Goal: Task Accomplishment & Management: Manage account settings

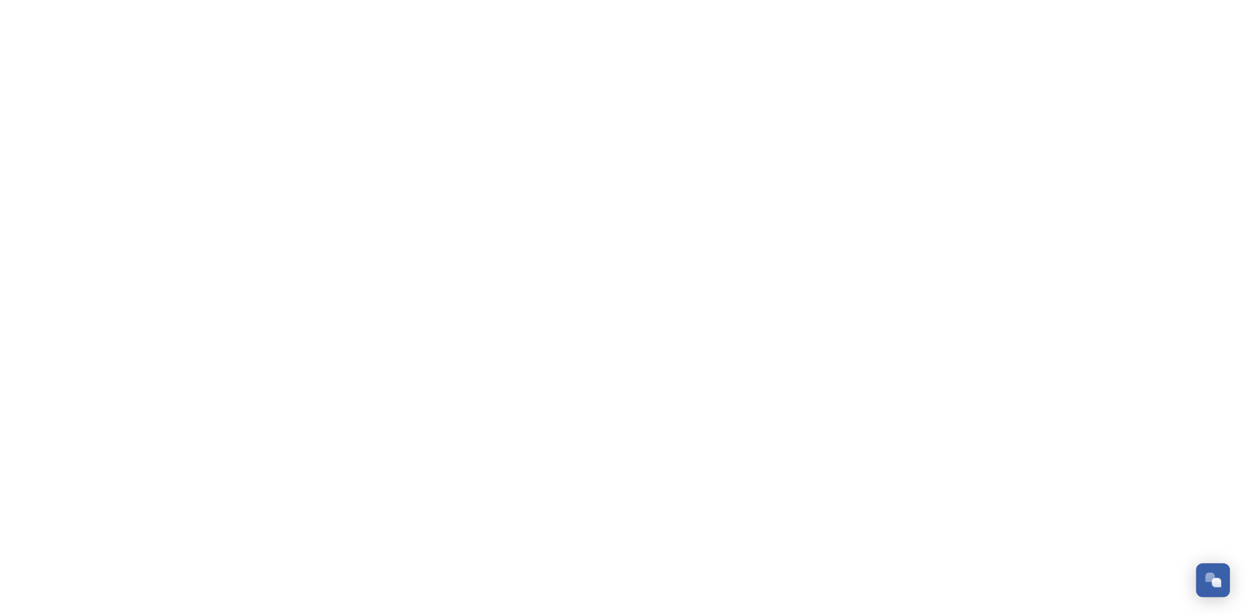
scroll to position [496, 0]
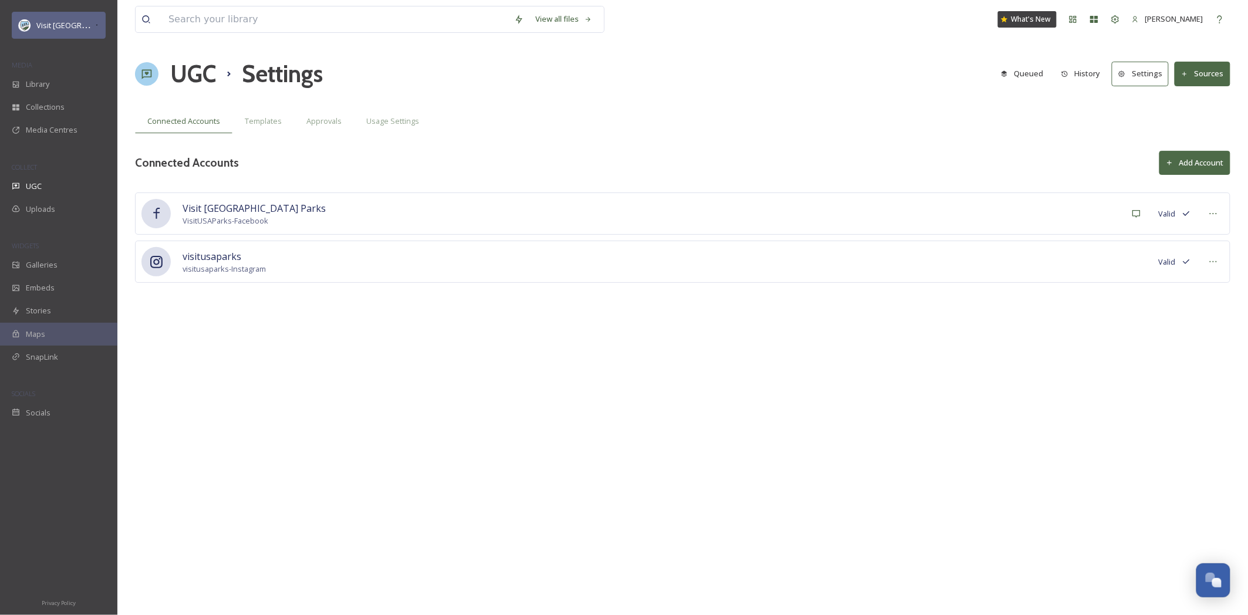
click at [41, 24] on span "Visit [GEOGRAPHIC_DATA] Parks" at bounding box center [92, 24] width 113 height 11
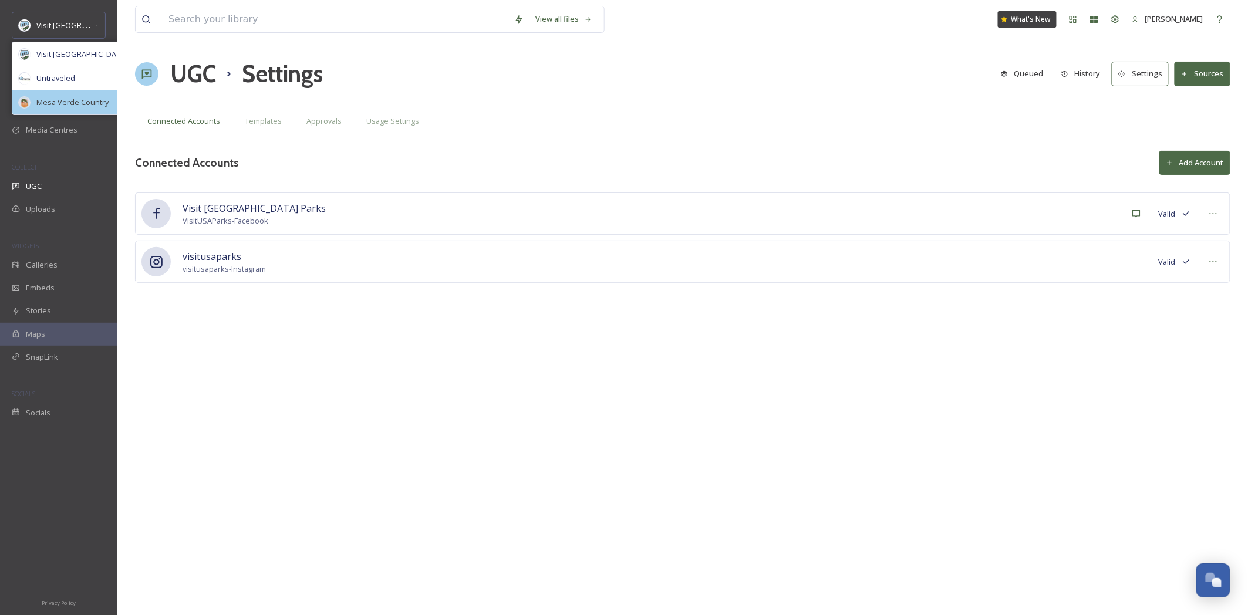
click at [69, 106] on span "Mesa Verde Country" at bounding box center [72, 102] width 72 height 11
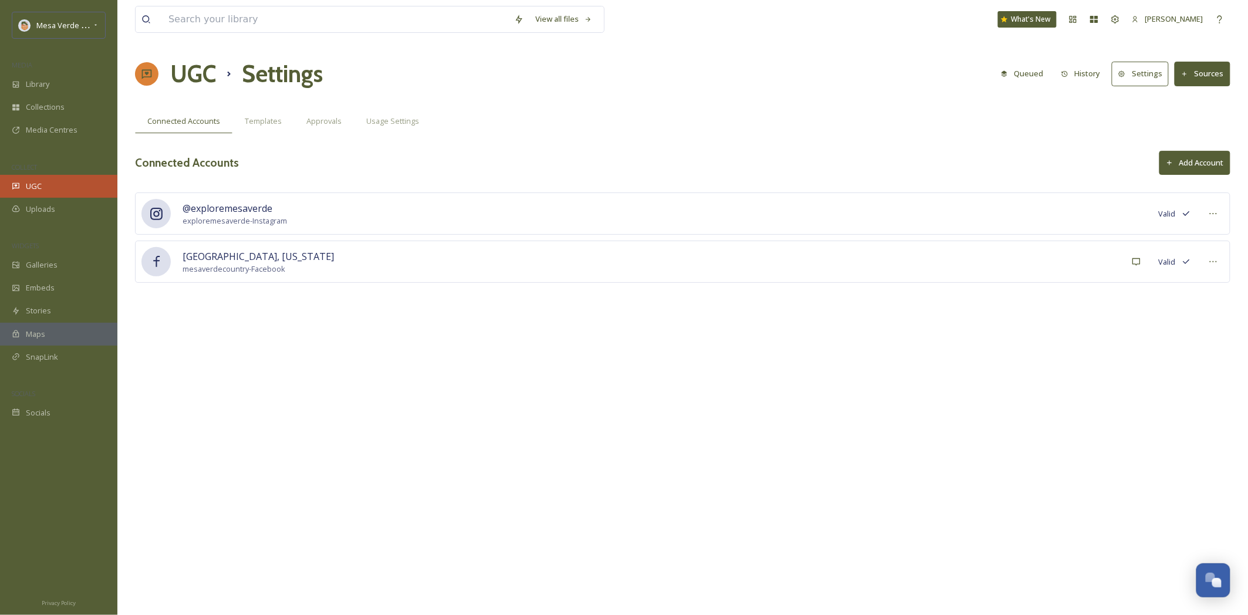
click at [42, 189] on div "UGC" at bounding box center [58, 186] width 117 height 23
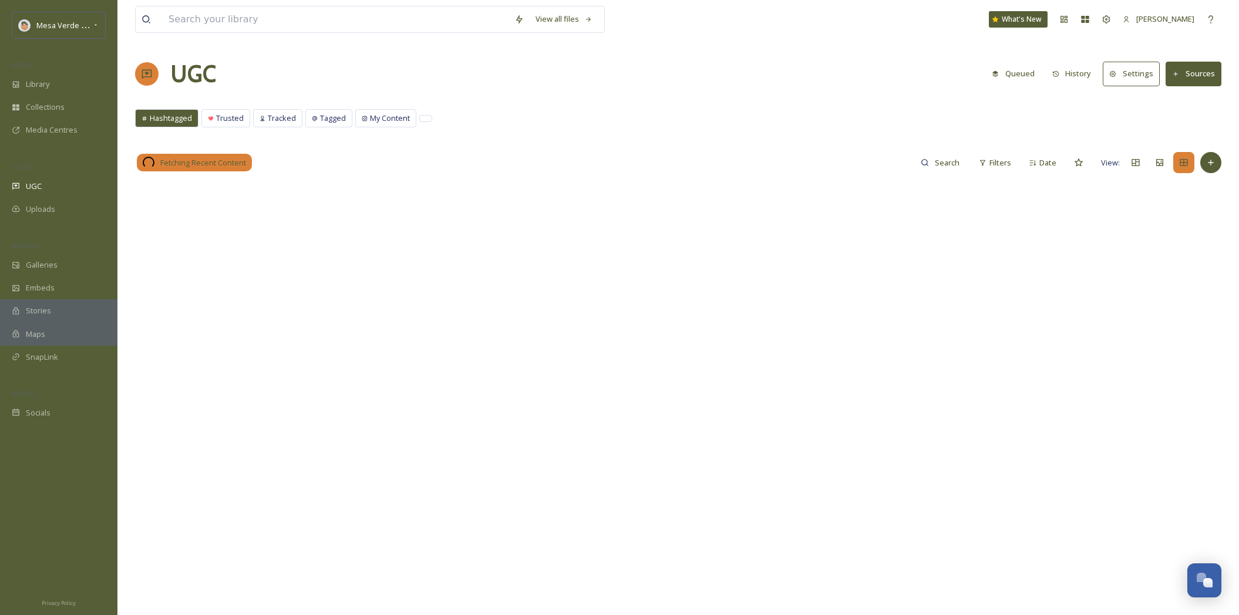
click at [1079, 78] on button "History" at bounding box center [1071, 73] width 51 height 23
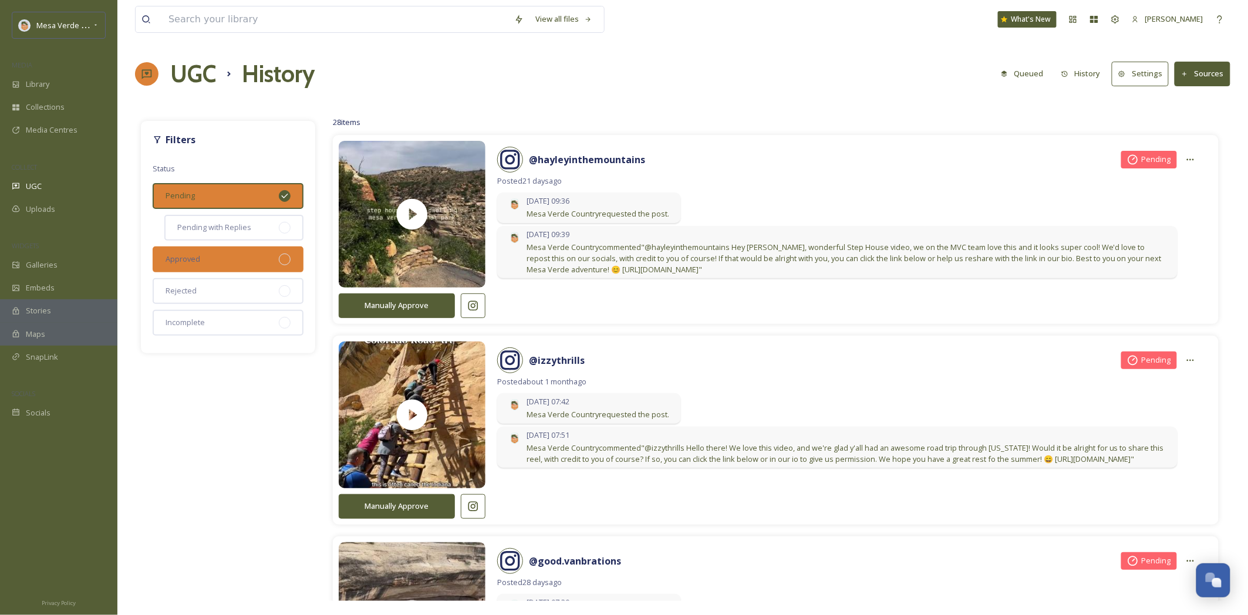
click at [251, 254] on div "Approved" at bounding box center [228, 260] width 151 height 26
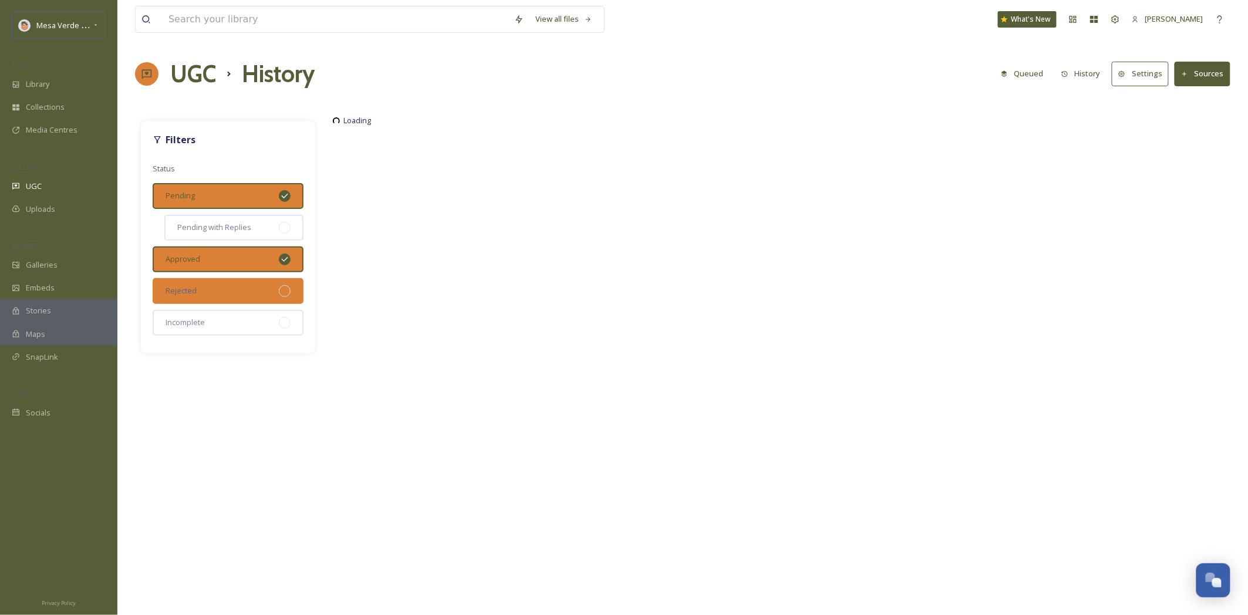
click at [276, 286] on div "Rejected" at bounding box center [228, 291] width 151 height 26
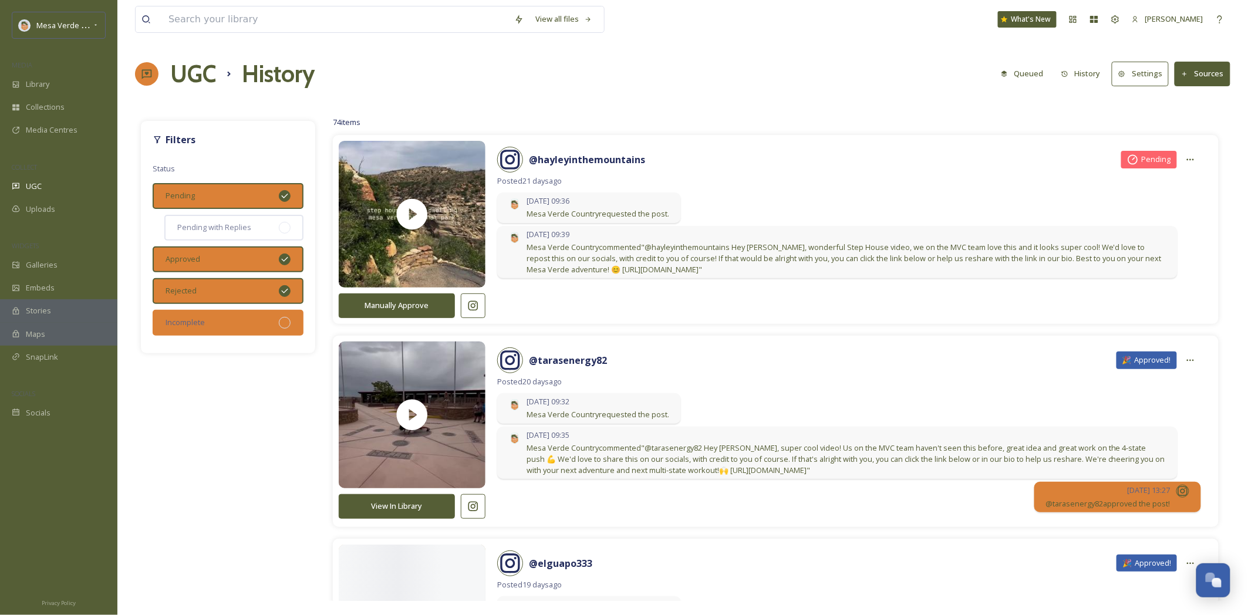
click at [267, 318] on div "Incomplete" at bounding box center [228, 323] width 151 height 26
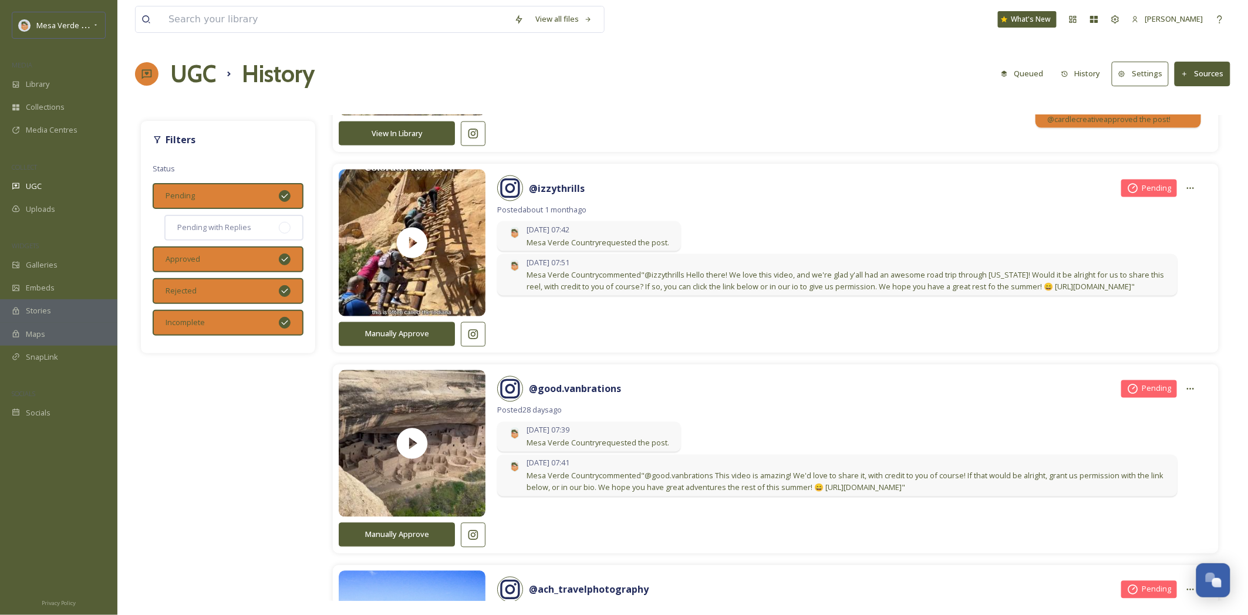
scroll to position [1210, 0]
